Goal: Task Accomplishment & Management: Use online tool/utility

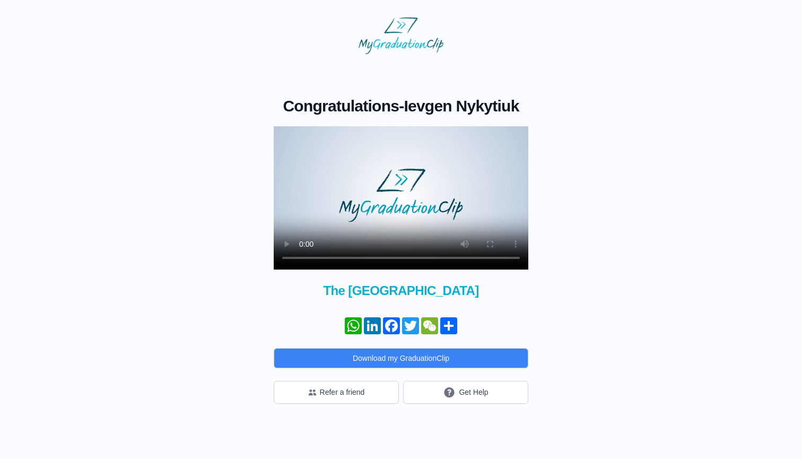
click at [404, 202] on video at bounding box center [401, 197] width 255 height 143
click at [395, 186] on video at bounding box center [401, 197] width 255 height 143
click at [407, 256] on video at bounding box center [401, 197] width 255 height 143
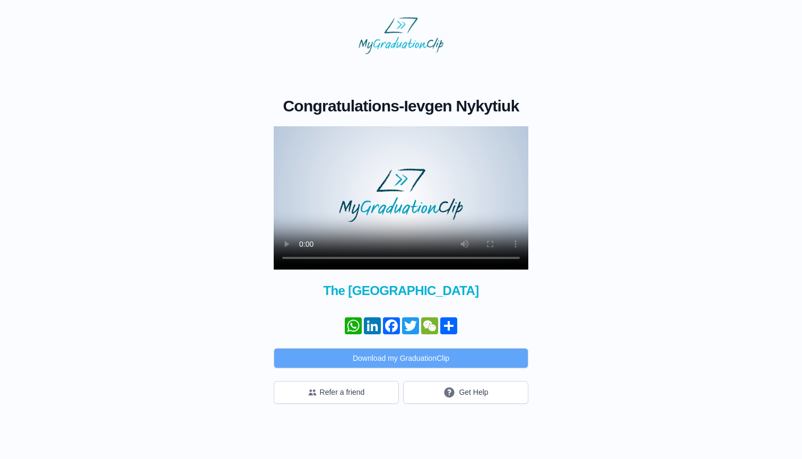
click at [437, 360] on button "Download my GraduationClip" at bounding box center [401, 358] width 255 height 20
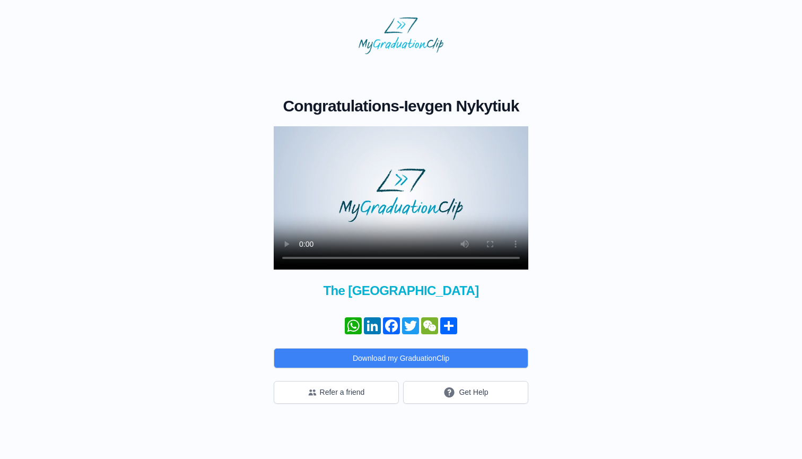
drag, startPoint x: 336, startPoint y: 46, endPoint x: 389, endPoint y: 187, distance: 150.6
click at [389, 187] on video at bounding box center [401, 197] width 255 height 143
click at [438, 395] on button "Get Help" at bounding box center [465, 392] width 125 height 23
click at [438, 256] on video at bounding box center [401, 197] width 255 height 143
click at [443, 239] on video at bounding box center [401, 197] width 255 height 143
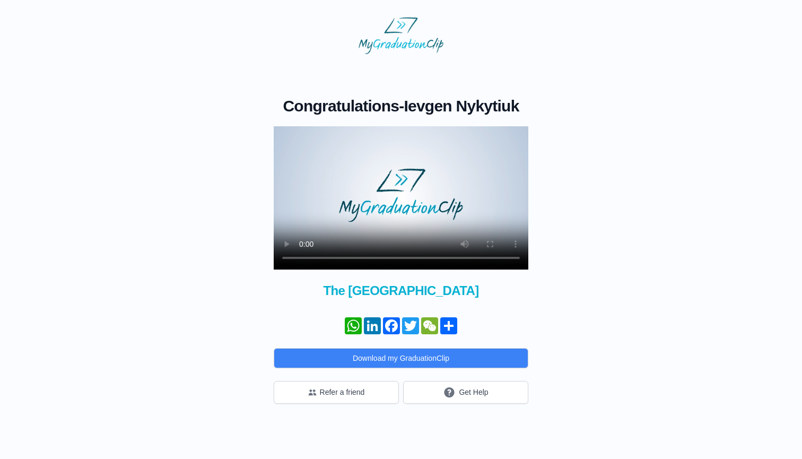
click at [454, 214] on video at bounding box center [401, 197] width 255 height 143
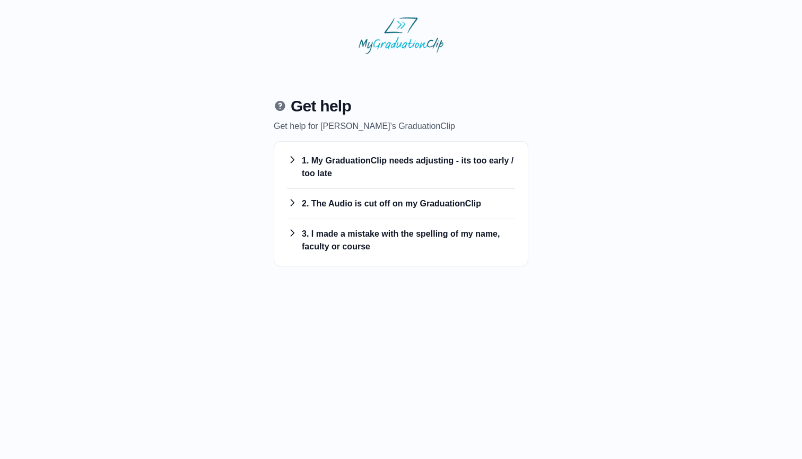
click at [348, 205] on h3 "2. The Audio is cut off on my GraduationClip" at bounding box center [401, 203] width 228 height 13
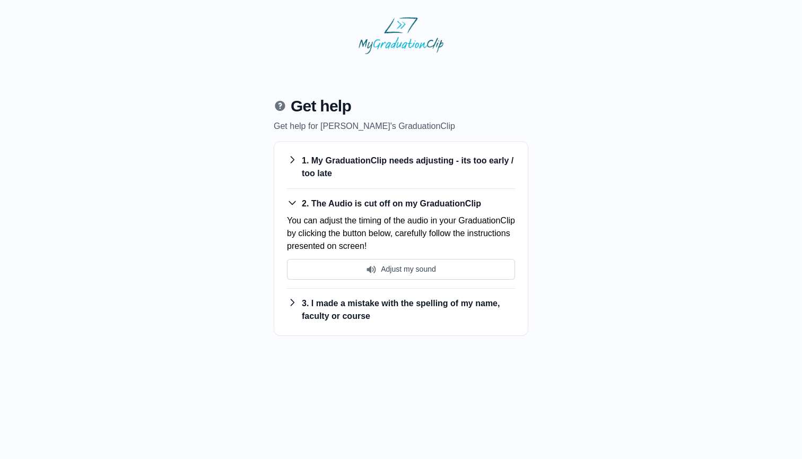
click at [306, 163] on h3 "1. My GraduationClip needs adjusting - its too early / too late" at bounding box center [401, 166] width 228 height 25
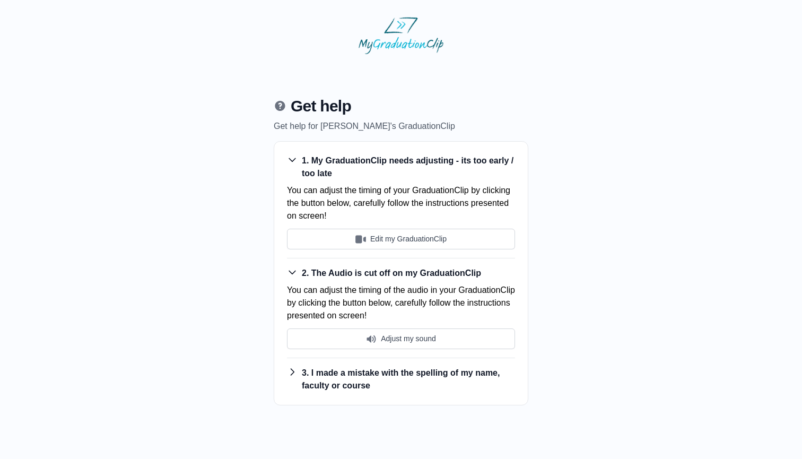
click at [306, 163] on h3 "1. My GraduationClip needs adjusting - its too early / too late" at bounding box center [401, 166] width 228 height 25
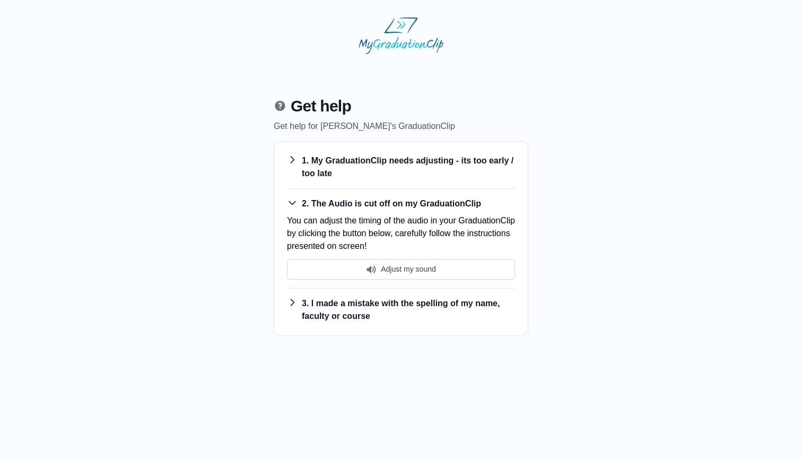
click at [281, 110] on icon at bounding box center [280, 106] width 10 height 10
click at [281, 106] on icon at bounding box center [280, 105] width 13 height 13
click at [342, 299] on h3 "3. I made a mistake with the spelling of my name, faculty or course" at bounding box center [401, 309] width 228 height 25
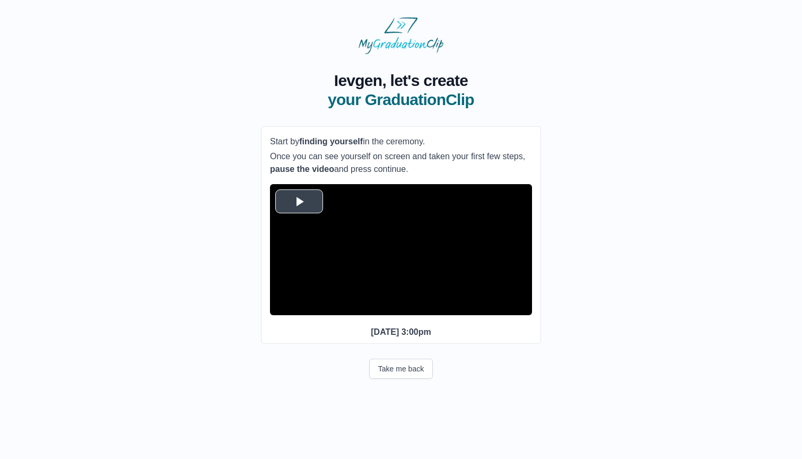
click at [299, 201] on span "Video Player" at bounding box center [299, 201] width 0 height 0
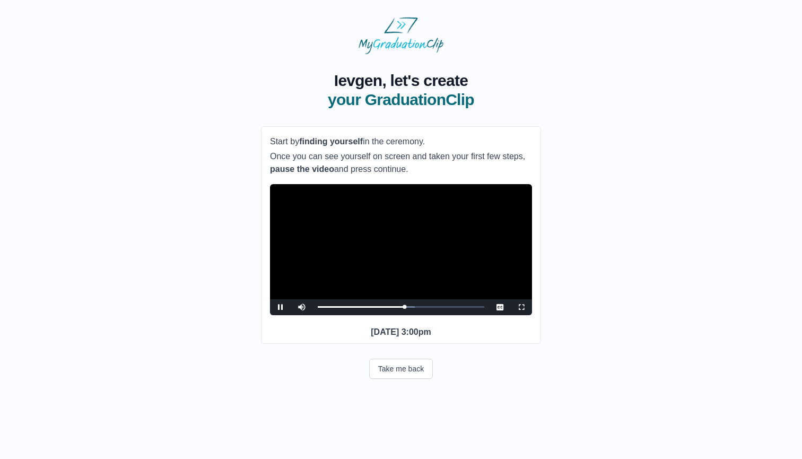
click at [281, 307] on span "Video Player" at bounding box center [281, 307] width 0 height 0
click at [407, 433] on button "Continue" at bounding box center [401, 421] width 56 height 24
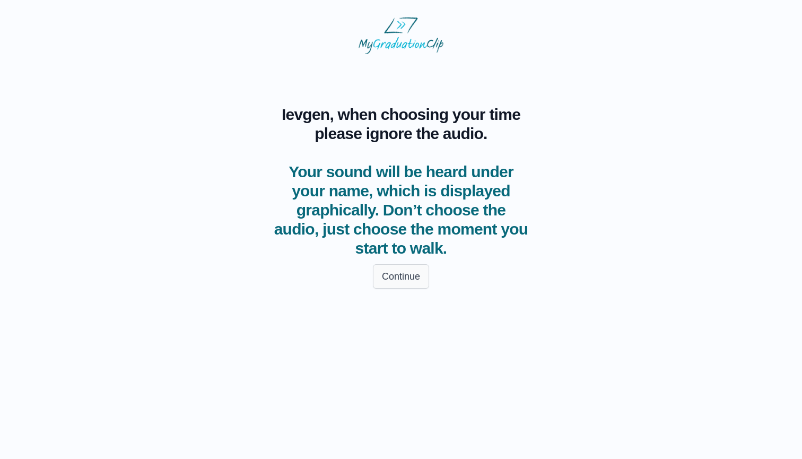
click at [399, 281] on button "Continue" at bounding box center [401, 276] width 56 height 24
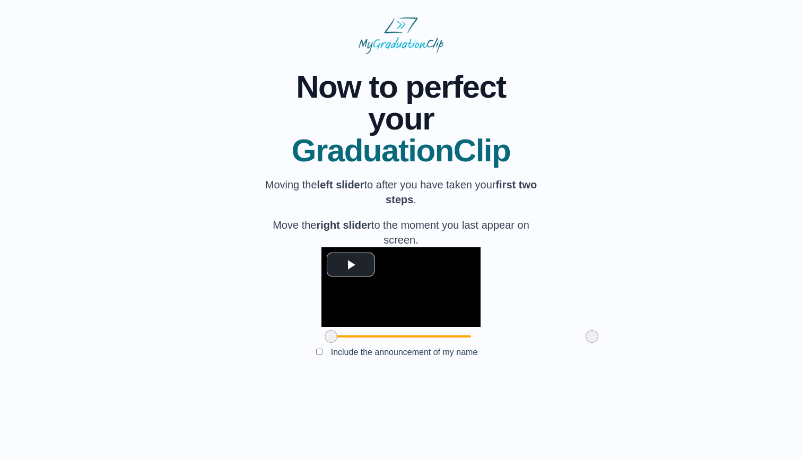
scroll to position [15, 0]
click at [351, 264] on span "Video Player" at bounding box center [351, 264] width 0 height 0
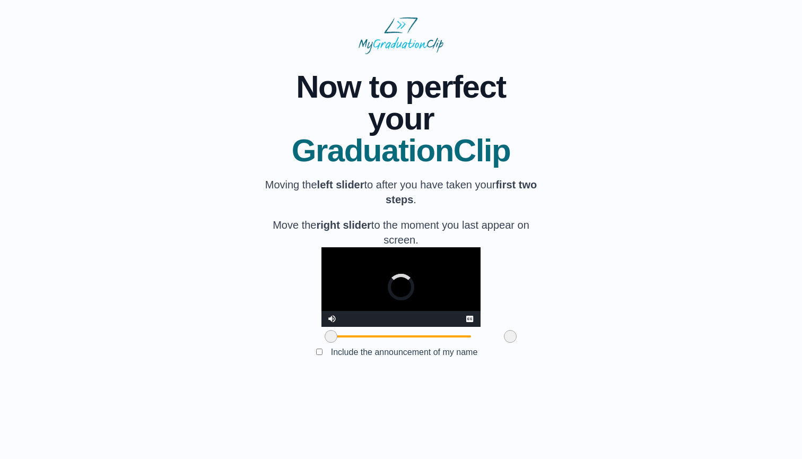
drag, startPoint x: 530, startPoint y: 398, endPoint x: 448, endPoint y: 393, distance: 82.4
click at [504, 343] on span at bounding box center [510, 336] width 13 height 13
click at [395, 327] on video "Video Player" at bounding box center [401, 287] width 159 height 80
click at [407, 327] on video "Video Player" at bounding box center [401, 287] width 159 height 80
drag, startPoint x: 447, startPoint y: 402, endPoint x: 423, endPoint y: 402, distance: 24.4
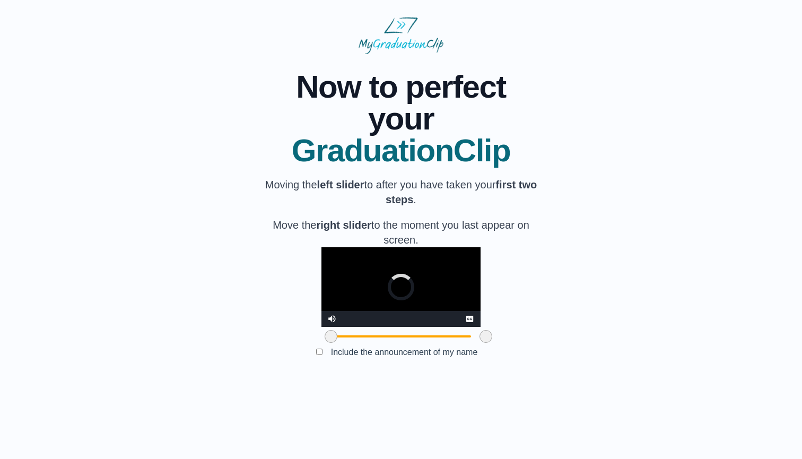
click at [480, 343] on span at bounding box center [486, 336] width 13 height 13
click at [438, 327] on video "Video Player" at bounding box center [401, 287] width 159 height 80
drag, startPoint x: 422, startPoint y: 402, endPoint x: 387, endPoint y: 402, distance: 34.5
click at [446, 343] on span at bounding box center [452, 336] width 13 height 13
click at [412, 327] on video "Video Player" at bounding box center [401, 287] width 159 height 80
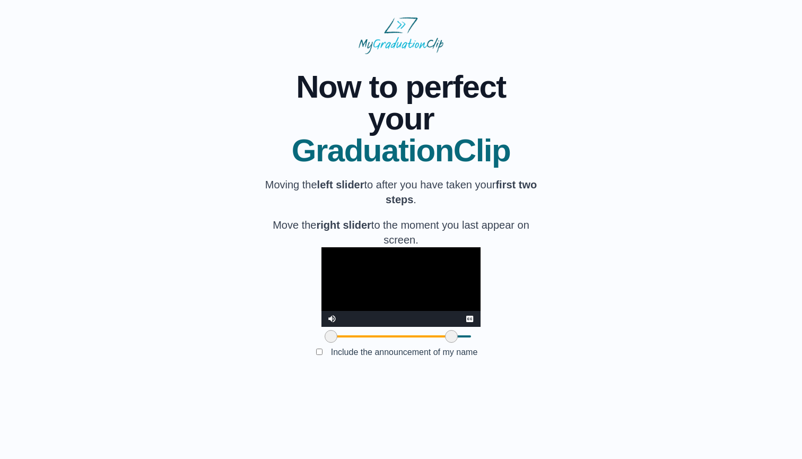
click at [429, 311] on video "Video Player" at bounding box center [401, 287] width 159 height 80
drag, startPoint x: 391, startPoint y: 398, endPoint x: 378, endPoint y: 398, distance: 12.2
click at [434, 343] on span at bounding box center [440, 336] width 13 height 13
click at [410, 327] on video "Video Player" at bounding box center [401, 287] width 159 height 80
click at [412, 327] on video "Video Player" at bounding box center [401, 287] width 159 height 80
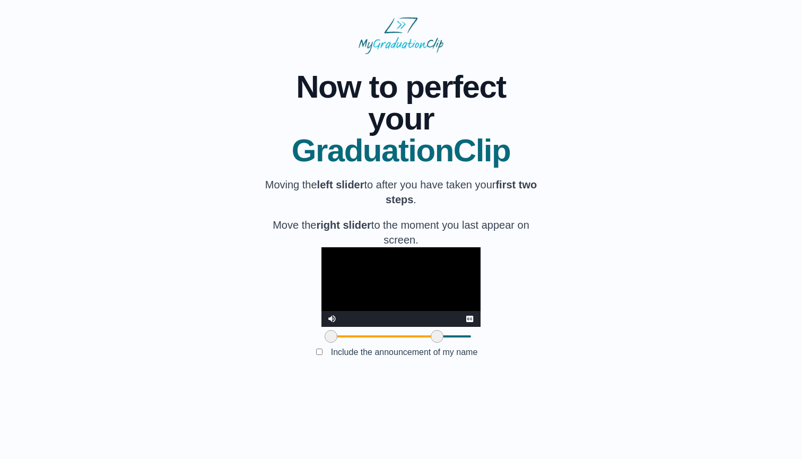
click at [431, 343] on span at bounding box center [437, 336] width 13 height 13
click at [611, 267] on div "**********" at bounding box center [401, 216] width 769 height 325
drag, startPoint x: 267, startPoint y: 404, endPoint x: 279, endPoint y: 405, distance: 12.3
click at [334, 346] on div at bounding box center [343, 336] width 19 height 19
click at [322, 327] on video "Video Player" at bounding box center [401, 287] width 159 height 80
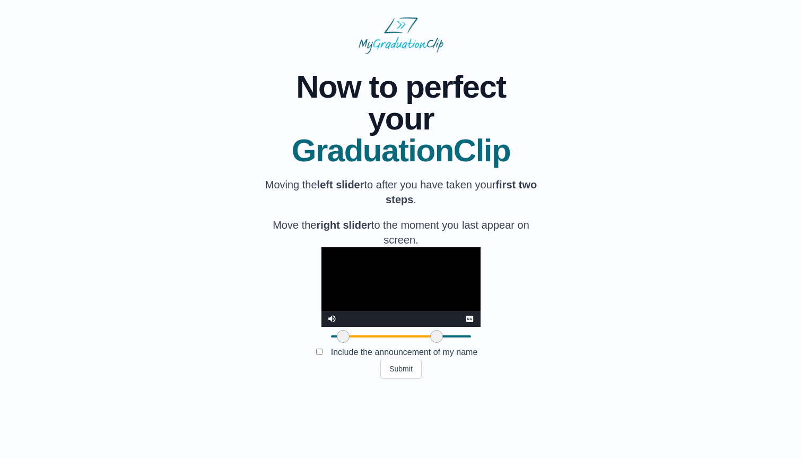
drag, startPoint x: 284, startPoint y: 401, endPoint x: 246, endPoint y: 401, distance: 38.2
click at [246, 379] on div "**********" at bounding box center [401, 216] width 769 height 325
click at [375, 325] on video "Video Player" at bounding box center [401, 287] width 159 height 80
drag, startPoint x: 271, startPoint y: 401, endPoint x: 278, endPoint y: 401, distance: 6.4
click at [331, 343] on span at bounding box center [337, 336] width 13 height 13
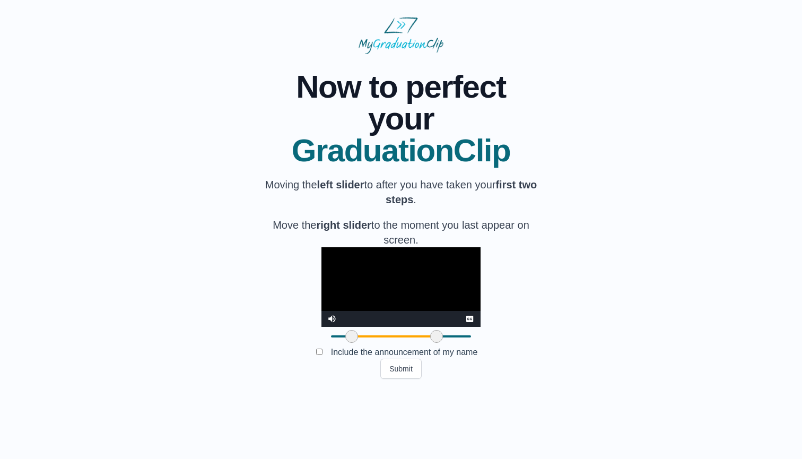
drag, startPoint x: 276, startPoint y: 401, endPoint x: 290, endPoint y: 402, distance: 14.4
click at [346, 343] on span at bounding box center [352, 336] width 13 height 13
click at [394, 379] on button "Submit" at bounding box center [401, 369] width 41 height 20
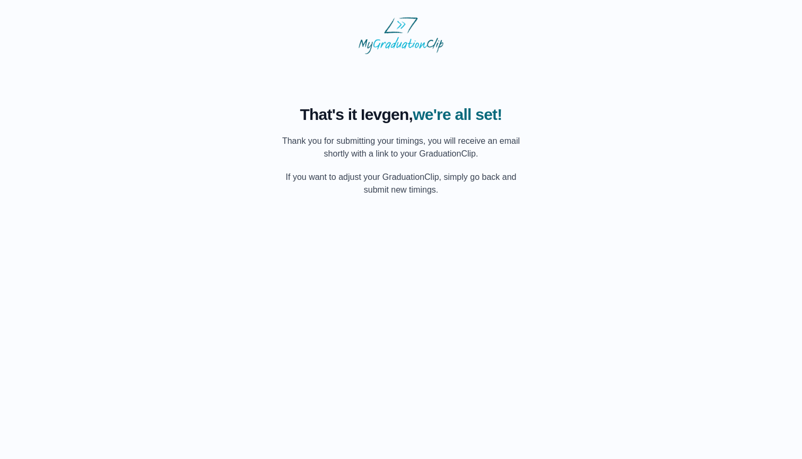
scroll to position [0, 0]
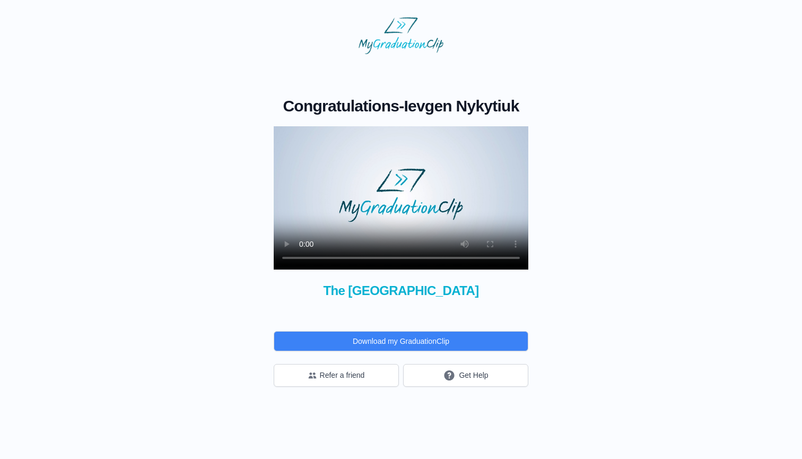
click at [409, 188] on video at bounding box center [401, 197] width 255 height 143
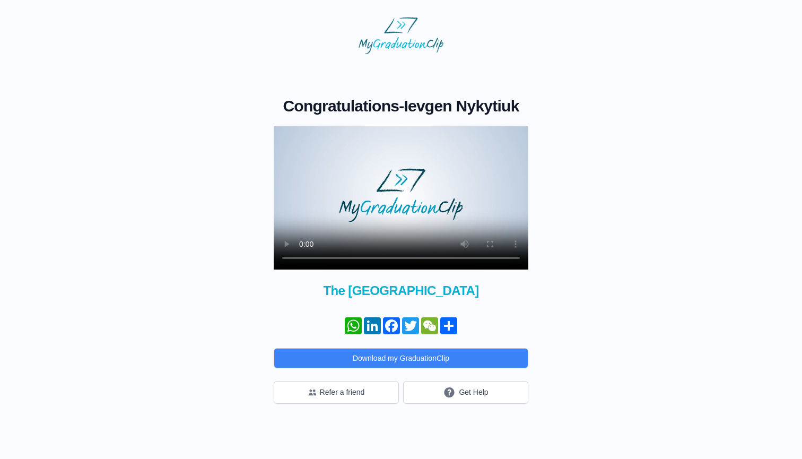
click at [389, 254] on video at bounding box center [401, 197] width 255 height 143
click at [394, 260] on video at bounding box center [401, 197] width 255 height 143
click at [403, 259] on video at bounding box center [401, 197] width 255 height 143
click at [401, 259] on video at bounding box center [401, 197] width 255 height 143
click at [442, 393] on button "Get Help" at bounding box center [465, 392] width 125 height 23
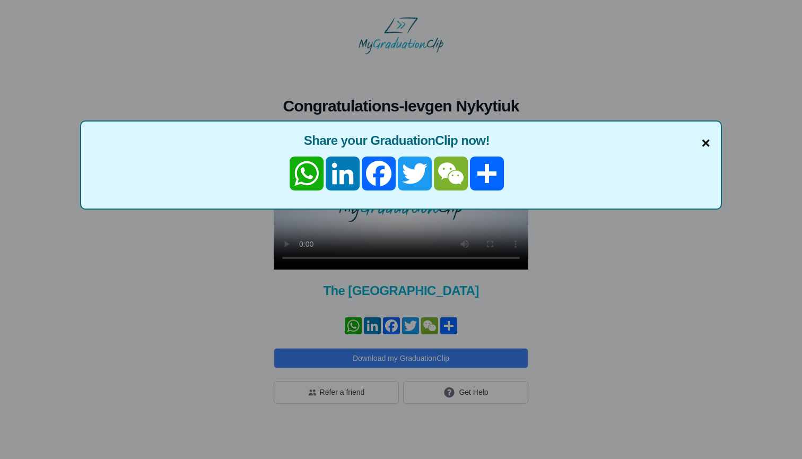
click at [705, 143] on span "×" at bounding box center [706, 143] width 8 height 22
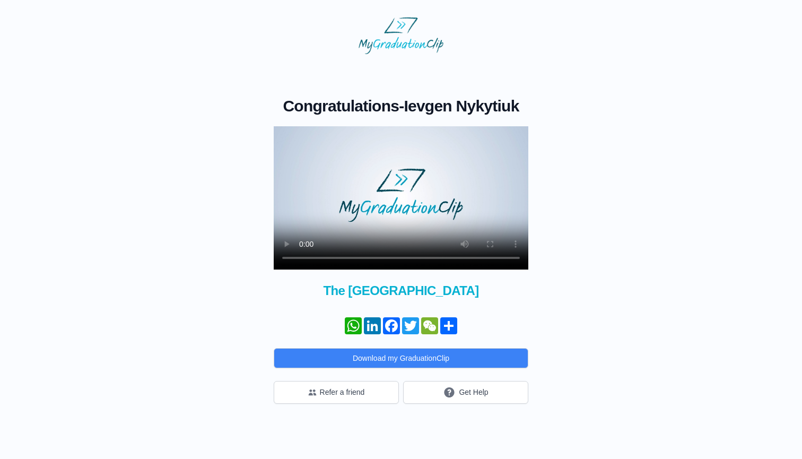
click at [482, 169] on video at bounding box center [401, 197] width 255 height 143
click at [428, 259] on video at bounding box center [401, 197] width 255 height 143
click at [412, 258] on video at bounding box center [401, 197] width 255 height 143
click at [394, 257] on video at bounding box center [401, 197] width 255 height 143
click at [306, 263] on video at bounding box center [401, 197] width 255 height 143
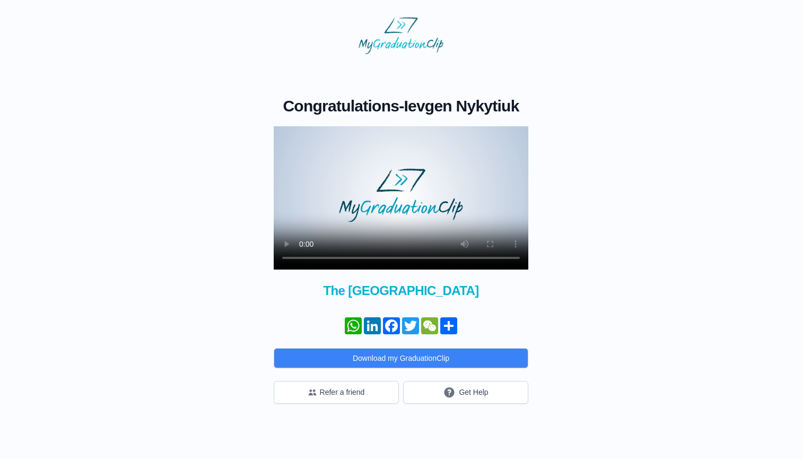
click at [303, 260] on video at bounding box center [401, 197] width 255 height 143
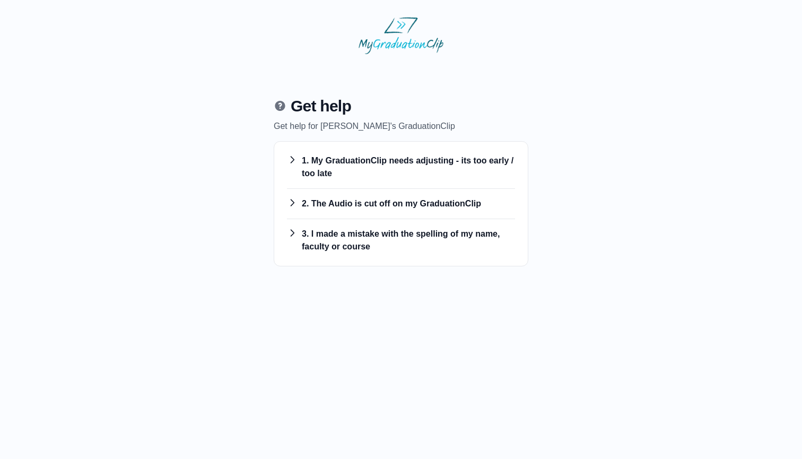
click at [400, 201] on h3 "2. The Audio is cut off on my GraduationClip" at bounding box center [401, 203] width 228 height 13
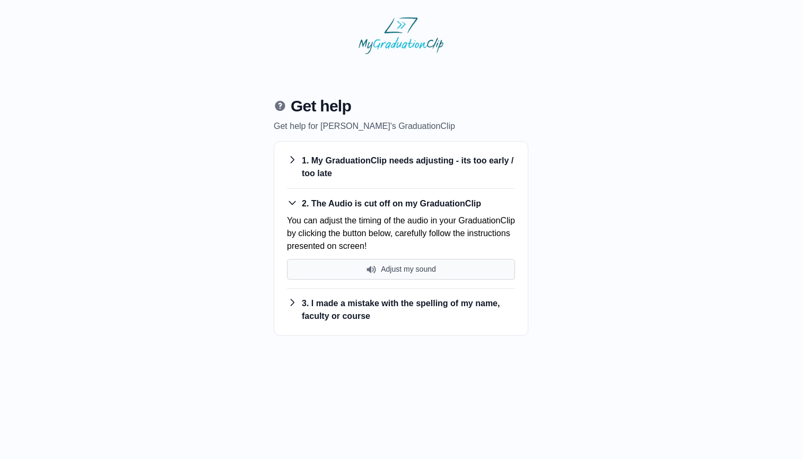
click at [392, 265] on button "Adjust my sound" at bounding box center [401, 269] width 228 height 21
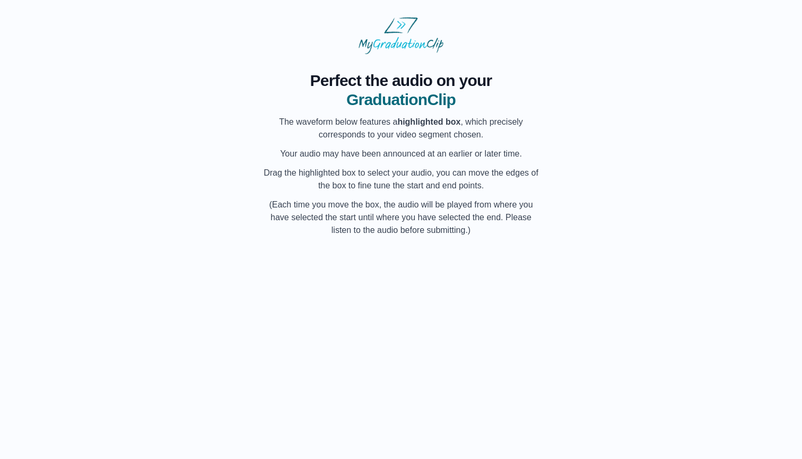
scroll to position [0, 27049]
click at [406, 300] on div "My Name" at bounding box center [421, 279] width 40 height 68
click at [372, 292] on div "My Name" at bounding box center [381, 279] width 39 height 68
click at [401, 283] on div at bounding box center [400, 279] width 4 height 68
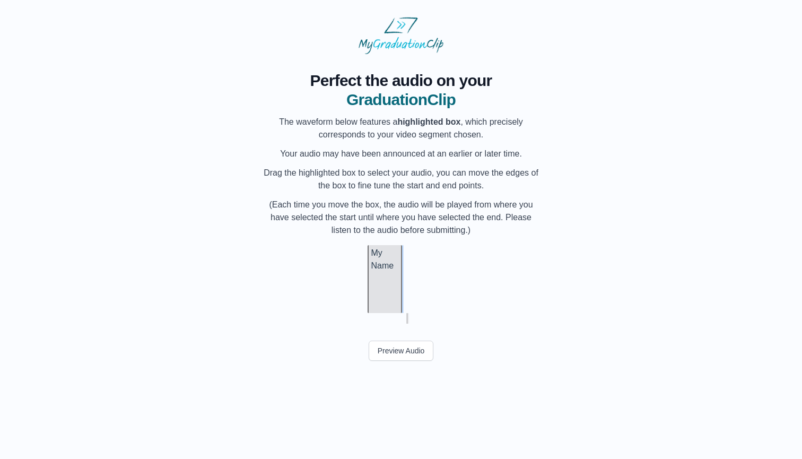
scroll to position [0, 27090]
click at [368, 282] on div at bounding box center [369, 279] width 4 height 68
click at [402, 357] on button "Preview Audio" at bounding box center [401, 351] width 65 height 20
click at [399, 375] on button "Submit" at bounding box center [401, 375] width 41 height 20
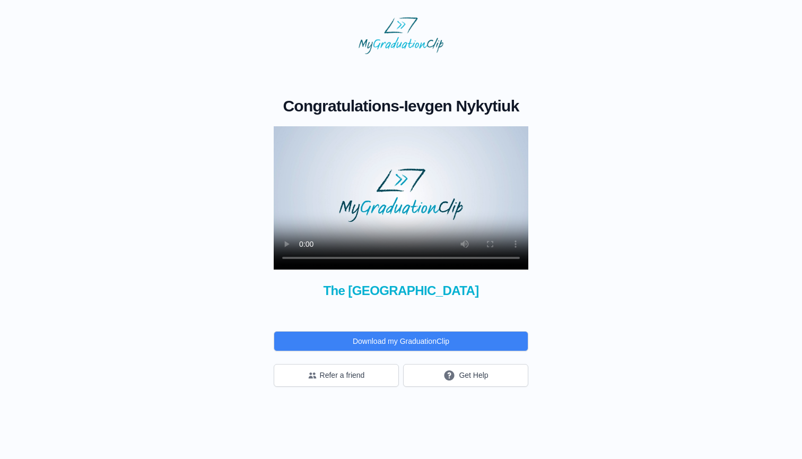
click at [404, 201] on video at bounding box center [401, 197] width 255 height 143
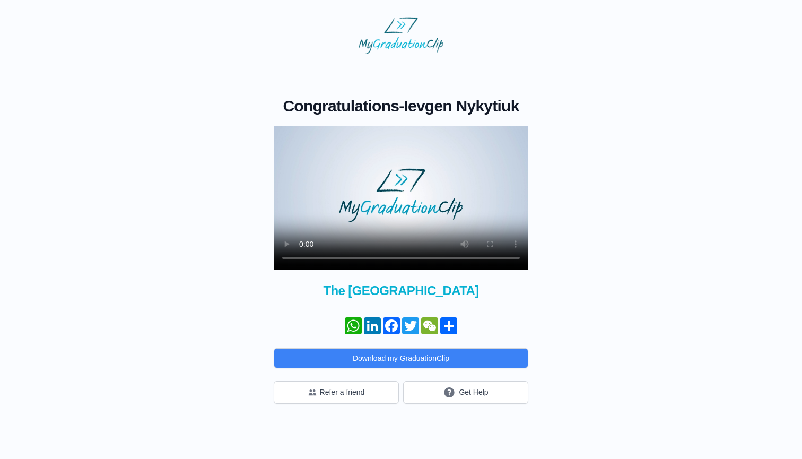
click at [401, 257] on video at bounding box center [401, 197] width 255 height 143
click at [461, 397] on button "Get Help" at bounding box center [465, 392] width 125 height 23
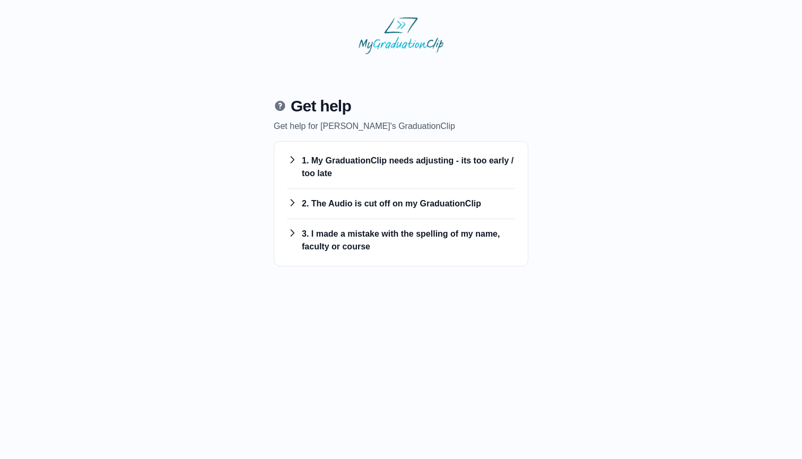
click at [384, 165] on h3 "1. My GraduationClip needs adjusting - its too early / too late" at bounding box center [401, 166] width 228 height 25
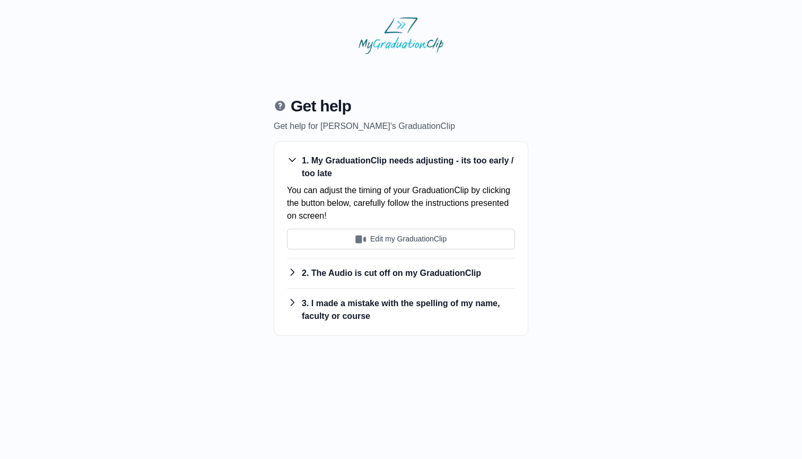
click at [388, 241] on button "Edit my GraduationClip" at bounding box center [401, 239] width 228 height 21
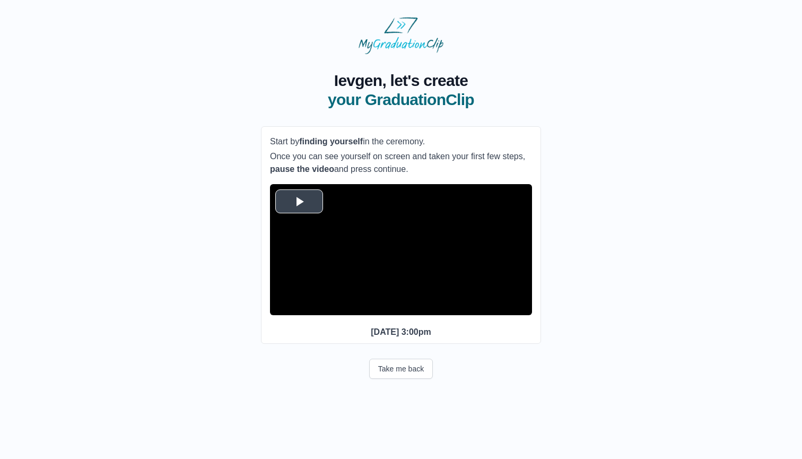
click at [299, 201] on span "Video Player" at bounding box center [299, 201] width 0 height 0
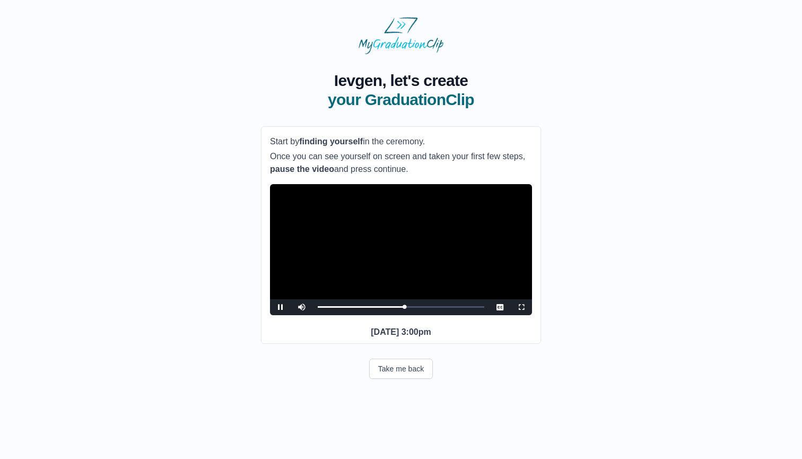
click at [343, 240] on video "Video Player" at bounding box center [401, 249] width 262 height 131
click at [412, 433] on button "Continue" at bounding box center [401, 421] width 56 height 24
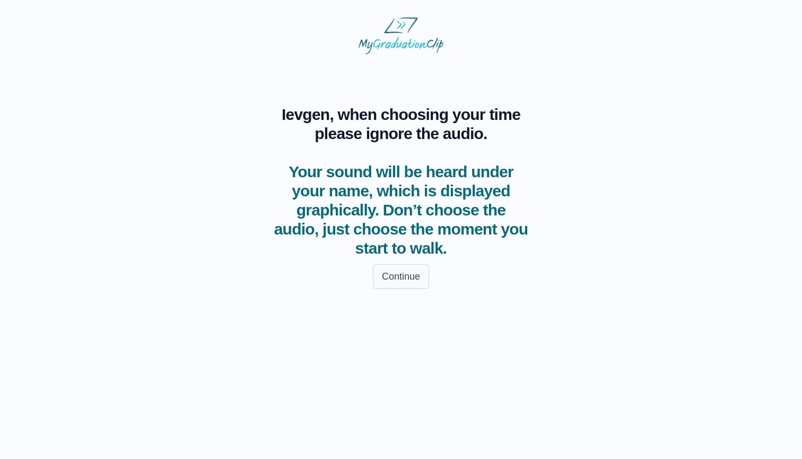
click at [416, 281] on button "Continue" at bounding box center [401, 276] width 56 height 24
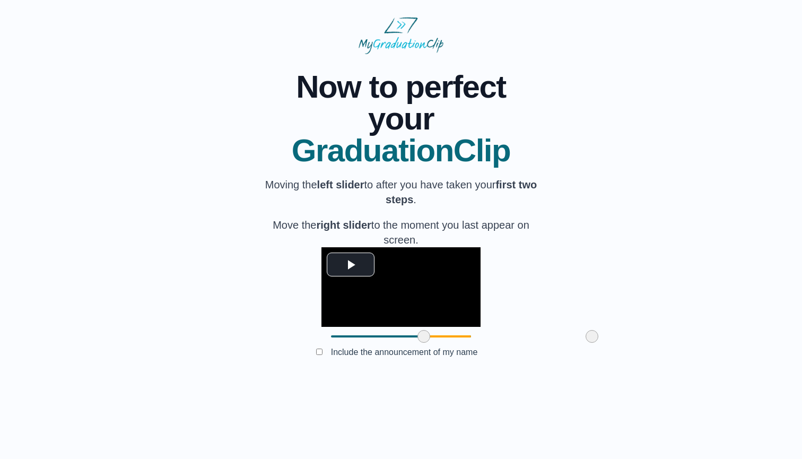
drag, startPoint x: 270, startPoint y: 415, endPoint x: 363, endPoint y: 413, distance: 93.4
click at [418, 343] on span at bounding box center [424, 336] width 13 height 13
drag, startPoint x: 533, startPoint y: 414, endPoint x: 485, endPoint y: 415, distance: 48.3
click at [538, 343] on span at bounding box center [544, 336] width 13 height 13
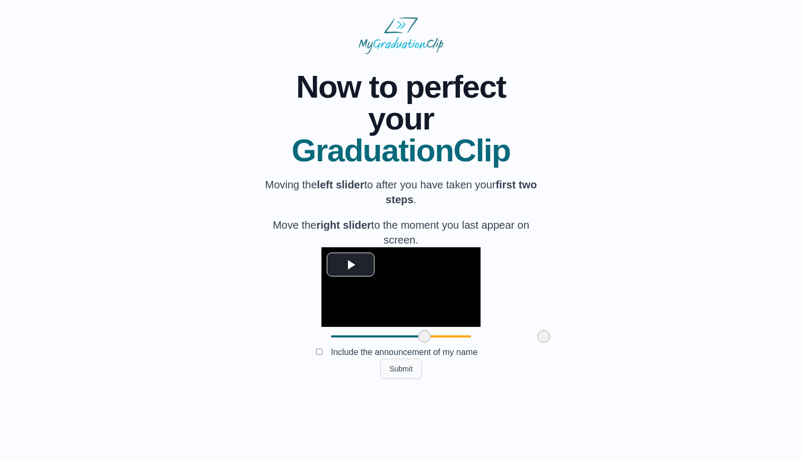
click at [402, 379] on button "Submit" at bounding box center [401, 369] width 41 height 20
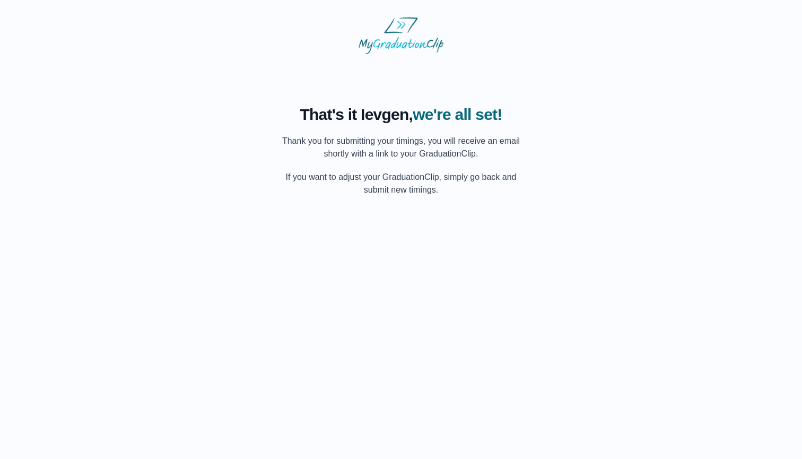
scroll to position [0, 0]
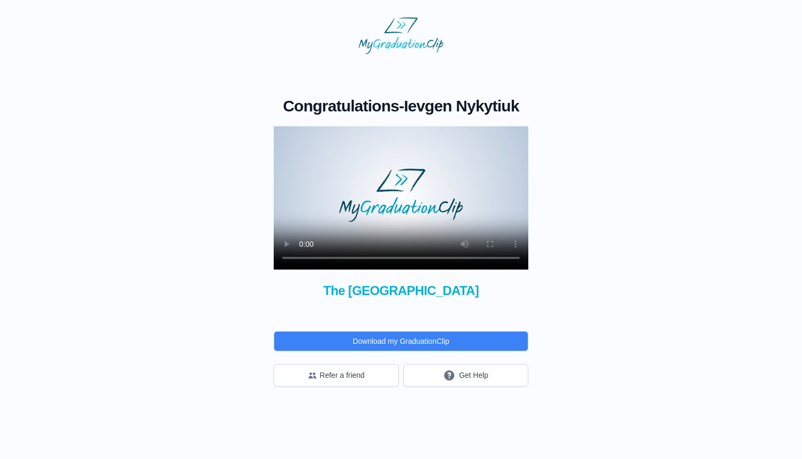
click at [399, 198] on video at bounding box center [401, 197] width 255 height 143
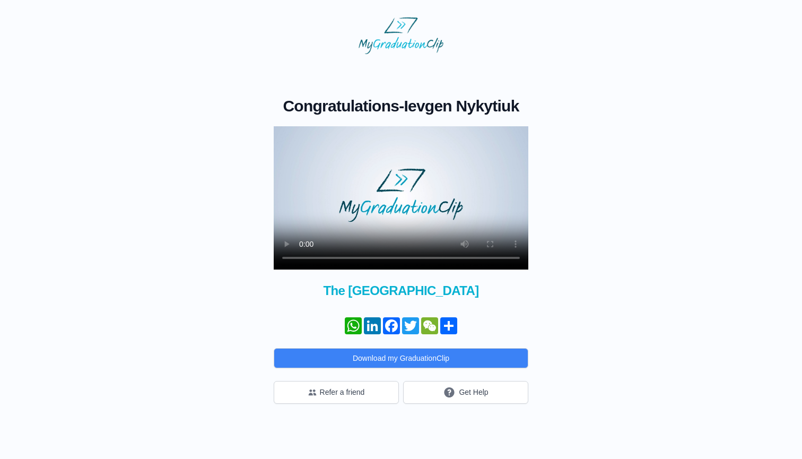
click at [392, 257] on video at bounding box center [401, 197] width 255 height 143
click at [433, 181] on video at bounding box center [401, 197] width 255 height 143
click at [455, 391] on icon "submit" at bounding box center [449, 392] width 13 height 13
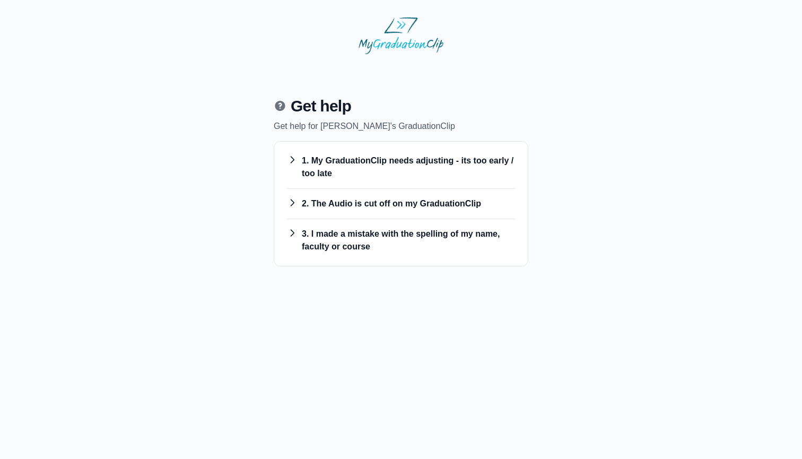
click at [340, 207] on h3 "2. The Audio is cut off on my GraduationClip" at bounding box center [401, 203] width 228 height 13
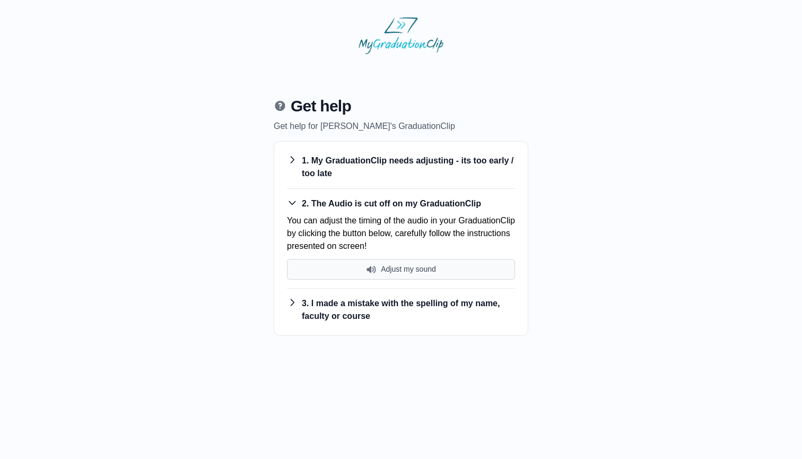
click at [391, 273] on button "Adjust my sound" at bounding box center [401, 269] width 228 height 21
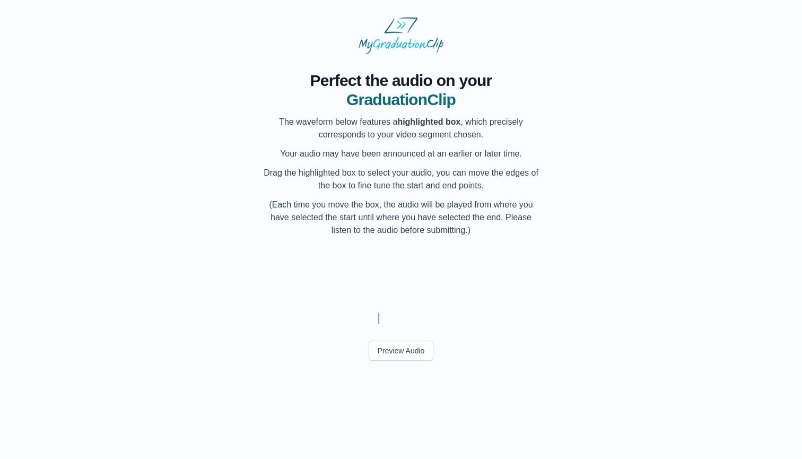
scroll to position [0, 21718]
click at [358, 321] on div at bounding box center [401, 318] width 280 height 11
click at [411, 320] on div at bounding box center [401, 318] width 280 height 11
click at [404, 356] on button "Preview Audio" at bounding box center [401, 351] width 65 height 20
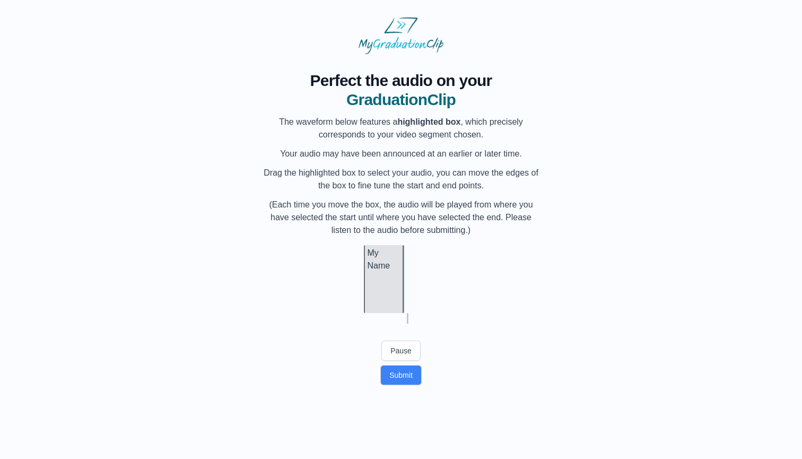
scroll to position [0, 27117]
click at [340, 283] on div at bounding box center [342, 279] width 4 height 68
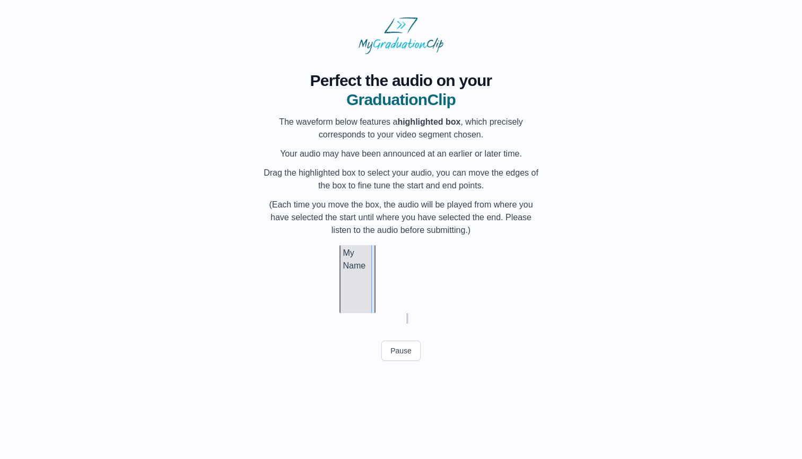
click at [375, 284] on div at bounding box center [374, 279] width 4 height 68
click at [398, 347] on button "Preview Audio" at bounding box center [401, 351] width 65 height 20
click at [405, 384] on button "Submit" at bounding box center [401, 375] width 41 height 20
